Goal: Information Seeking & Learning: Learn about a topic

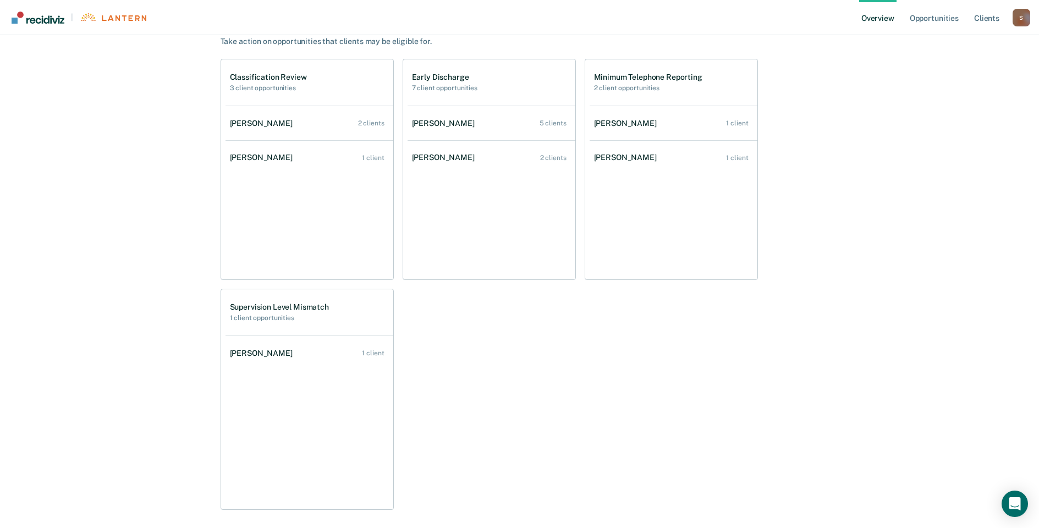
scroll to position [205, 0]
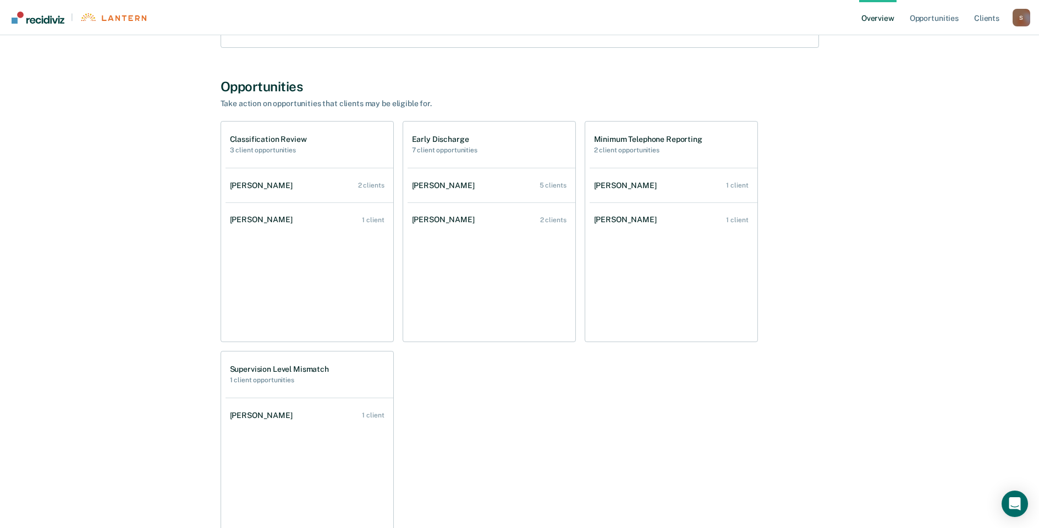
click at [763, 54] on div "[PERSON_NAME] Overview Region : 6 Team : 6 Agents Outcomes Measure your team’s …" at bounding box center [520, 223] width 660 height 759
